Goal: Task Accomplishment & Management: Manage account settings

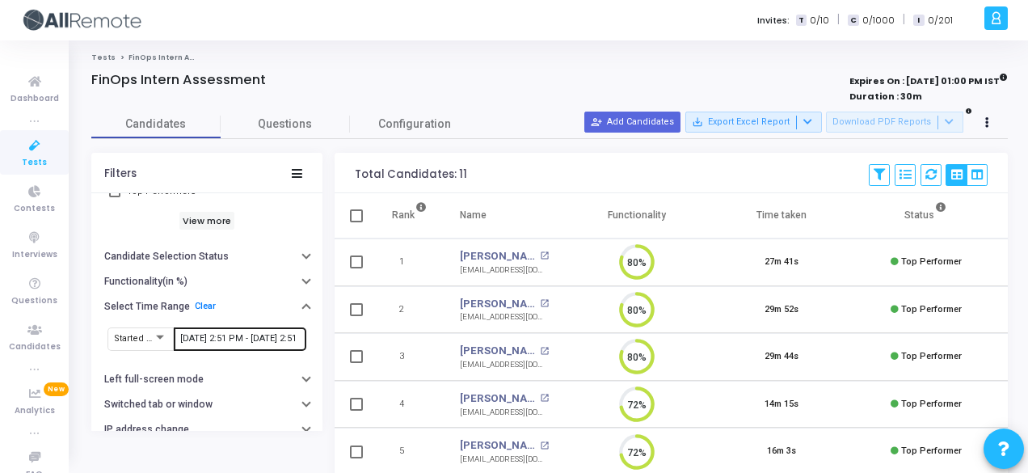
click at [204, 328] on div "8/12/2025, 2:51 PM - 8/13/2025, 2:51 PM" at bounding box center [240, 338] width 120 height 26
click at [215, 336] on input "8/12/2025, 2:51 PM - 8/13/2025, 2:51 PM" at bounding box center [240, 339] width 120 height 10
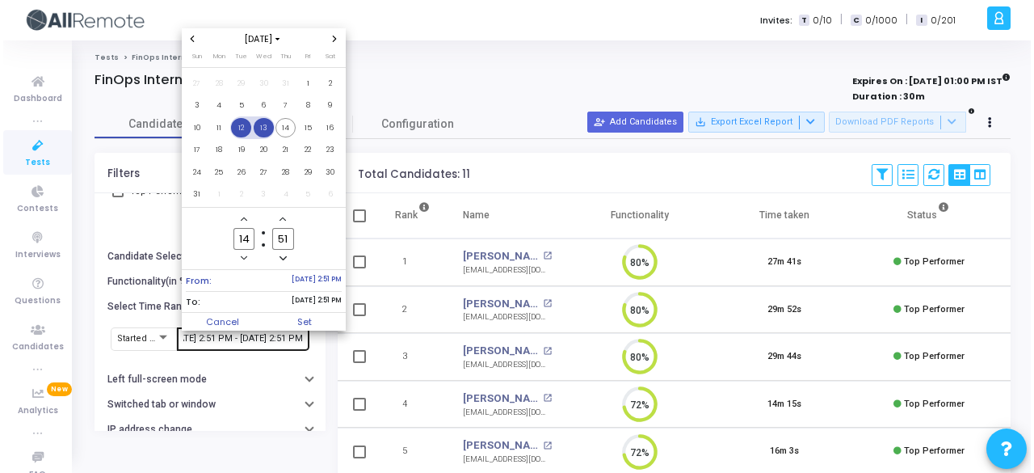
scroll to position [0, 0]
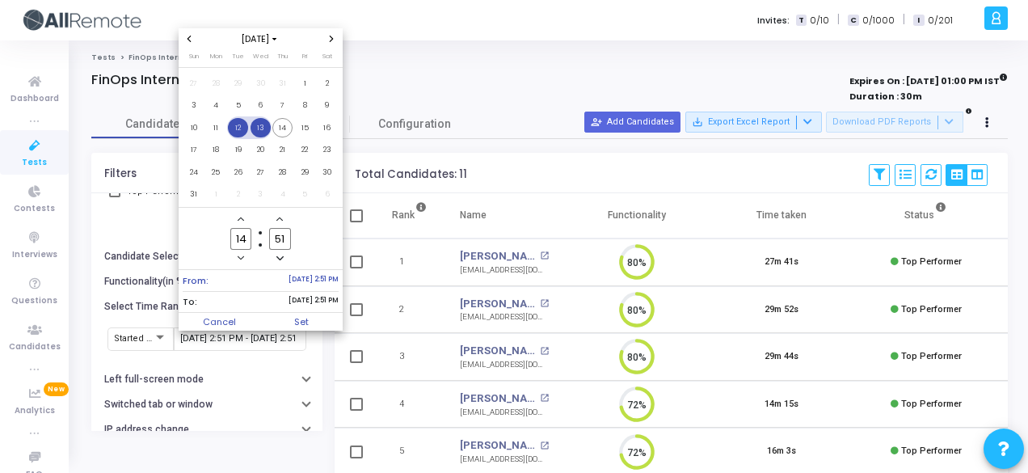
click at [244, 129] on span "12" at bounding box center [238, 128] width 20 height 20
click at [274, 128] on span "14" at bounding box center [282, 128] width 20 height 20
click at [316, 322] on span "Set" at bounding box center [301, 322] width 82 height 18
type input "8/12/2025, 2:51 PM - 8/14/2025, 2:51 PM"
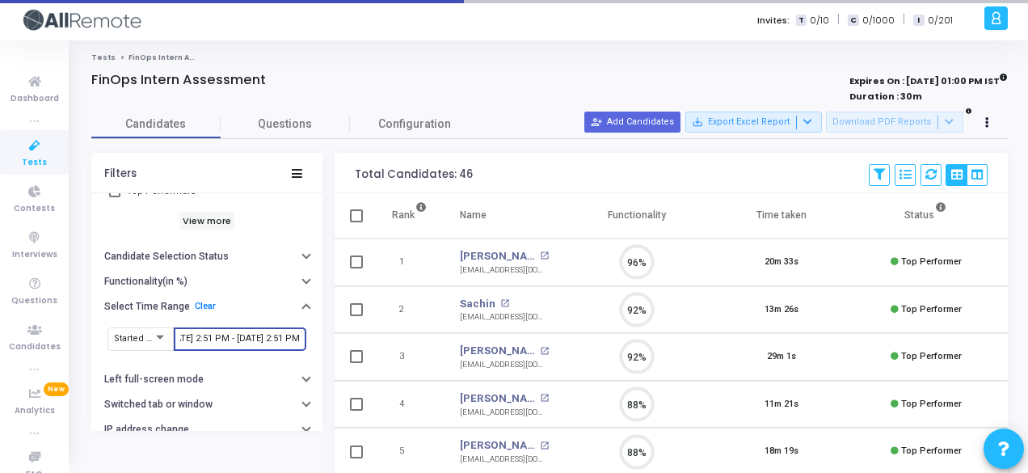
scroll to position [34, 40]
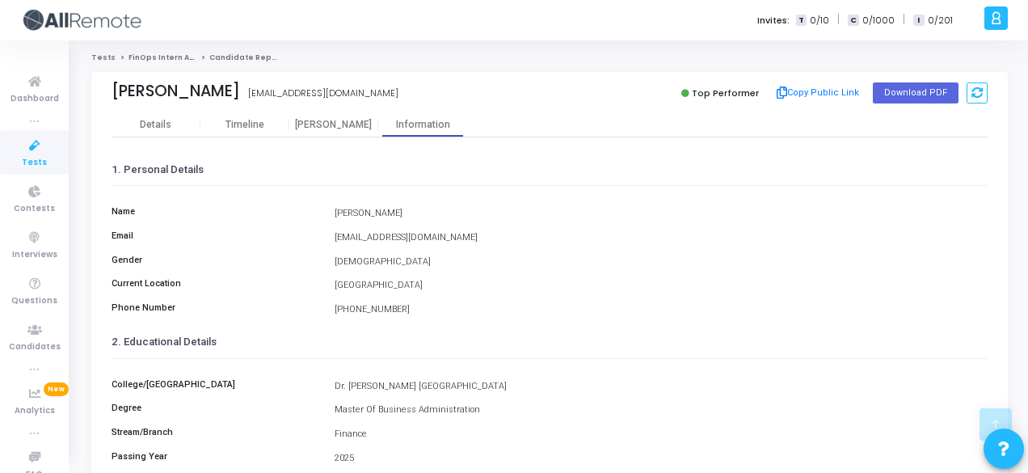
scroll to position [372, 0]
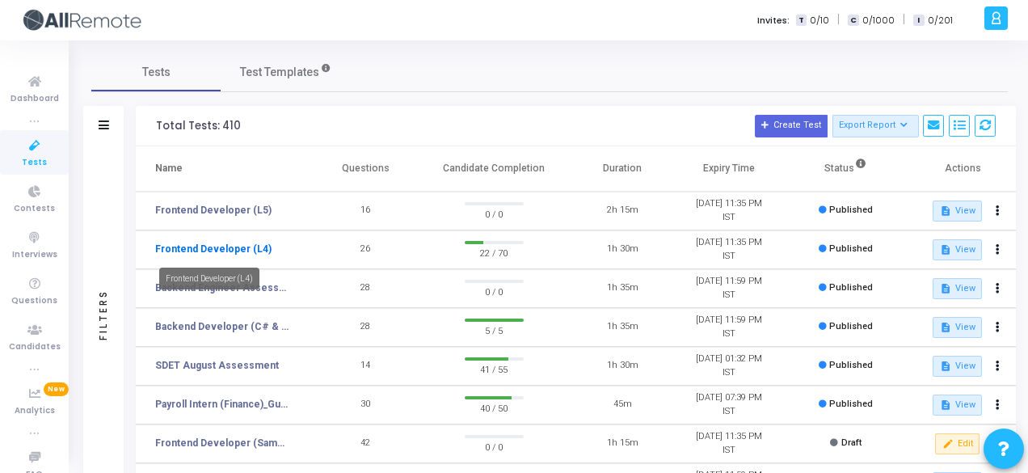
click at [227, 242] on link "Frontend Developer (L4)" at bounding box center [213, 249] width 116 height 15
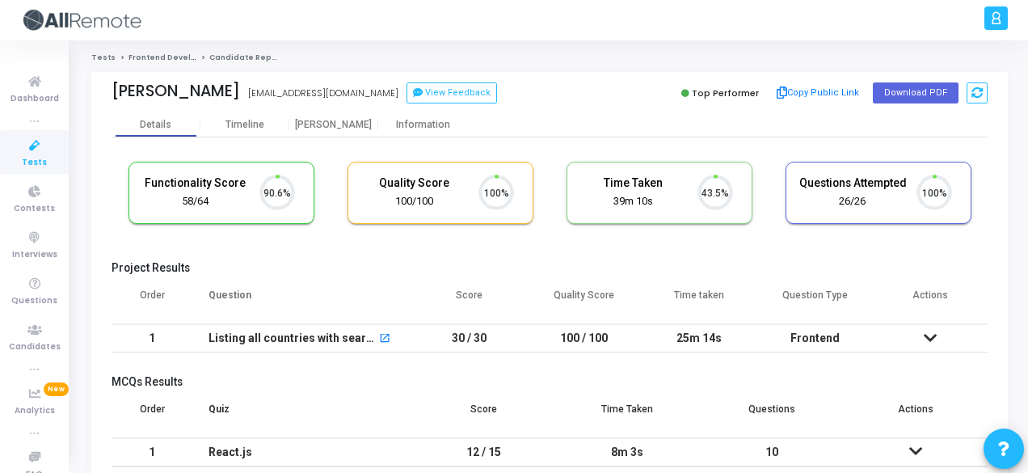
scroll to position [34, 40]
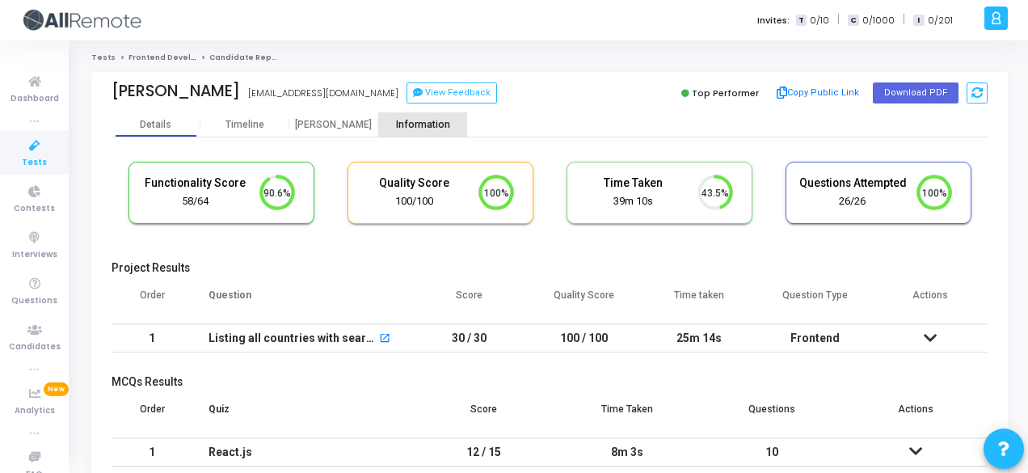
click at [409, 123] on div "Information" at bounding box center [422, 125] width 89 height 12
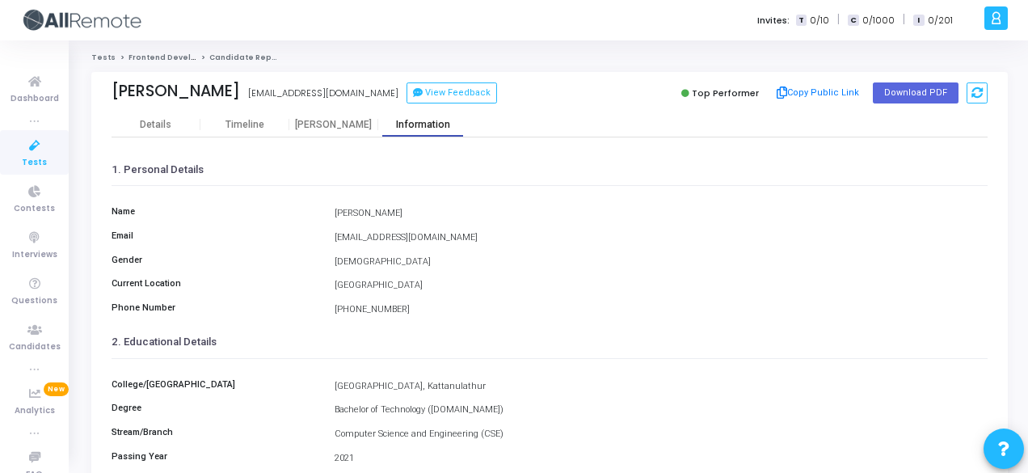
scroll to position [372, 0]
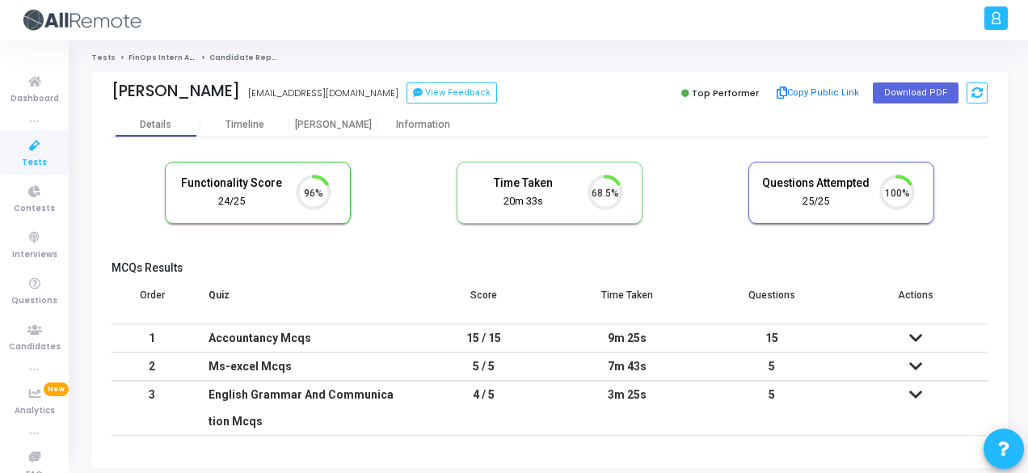
scroll to position [34, 40]
click at [410, 114] on div "Information" at bounding box center [422, 124] width 89 height 24
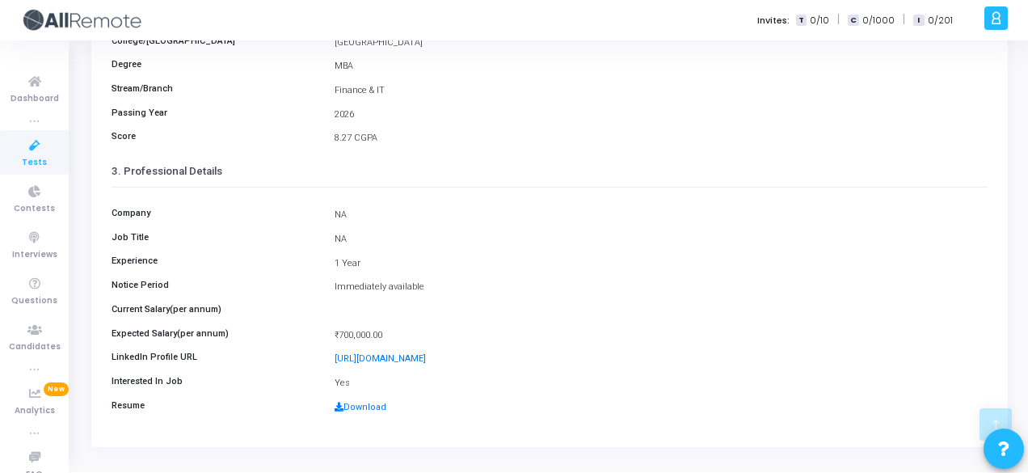
scroll to position [372, 0]
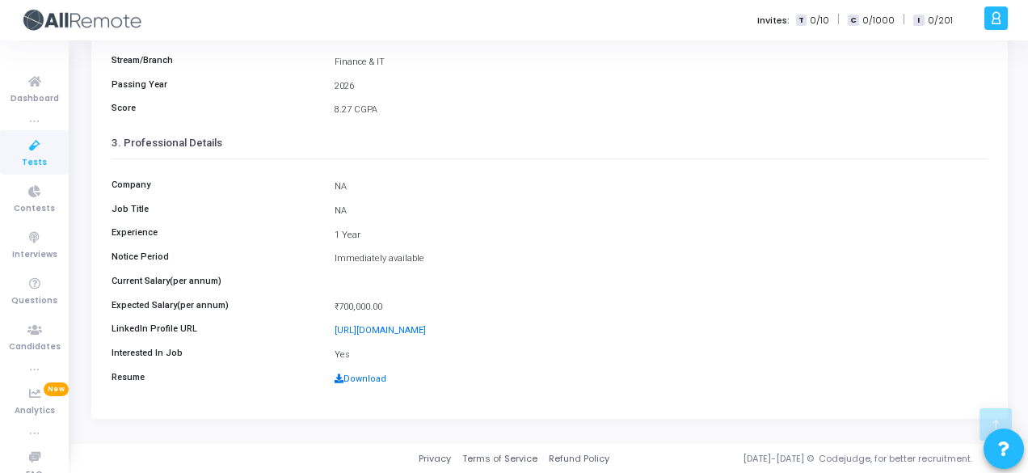
click at [368, 375] on link "Download" at bounding box center [361, 378] width 52 height 11
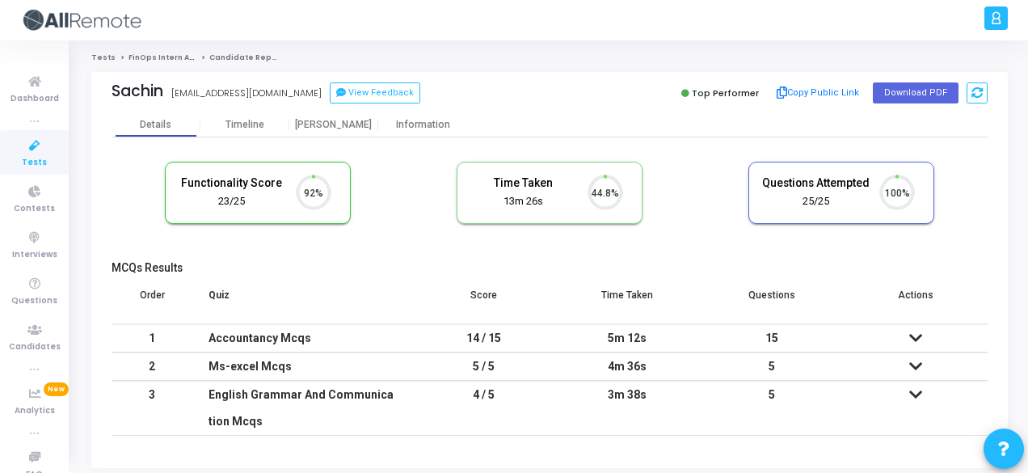
scroll to position [34, 40]
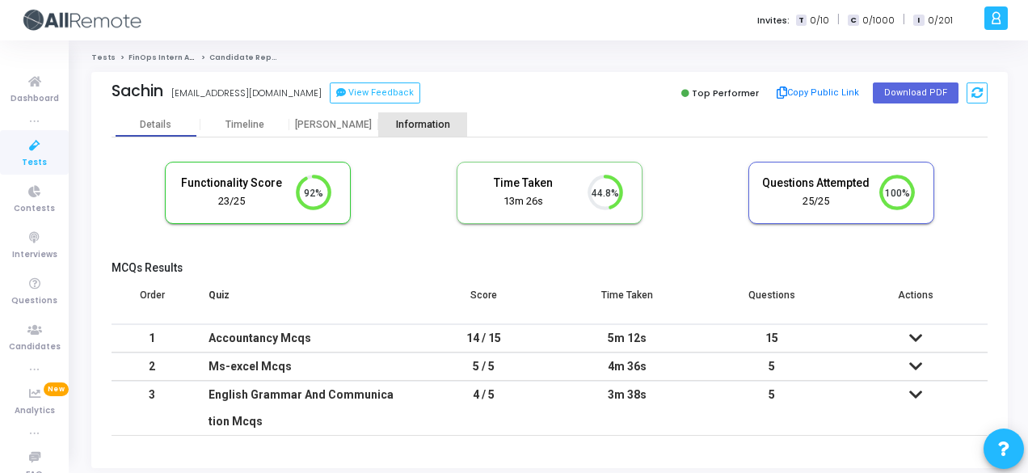
click at [415, 130] on div "Information" at bounding box center [422, 125] width 89 height 12
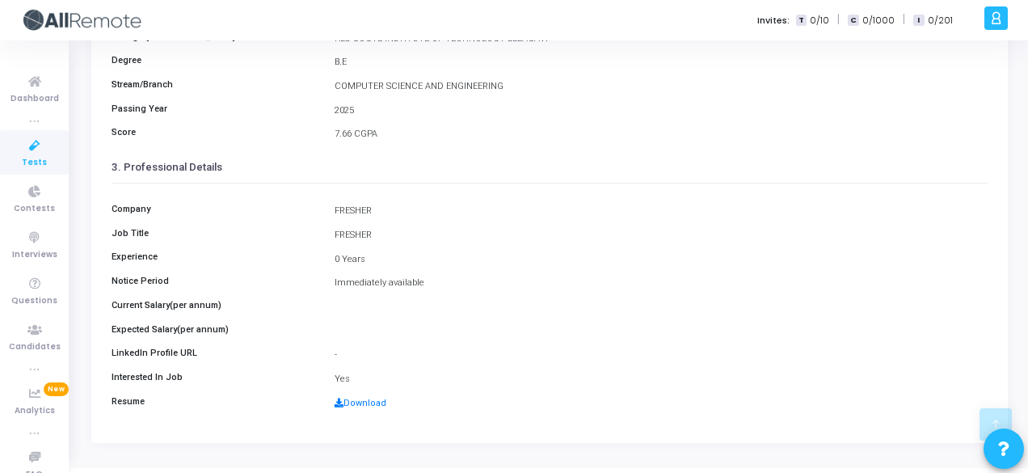
scroll to position [372, 0]
